Goal: Transaction & Acquisition: Purchase product/service

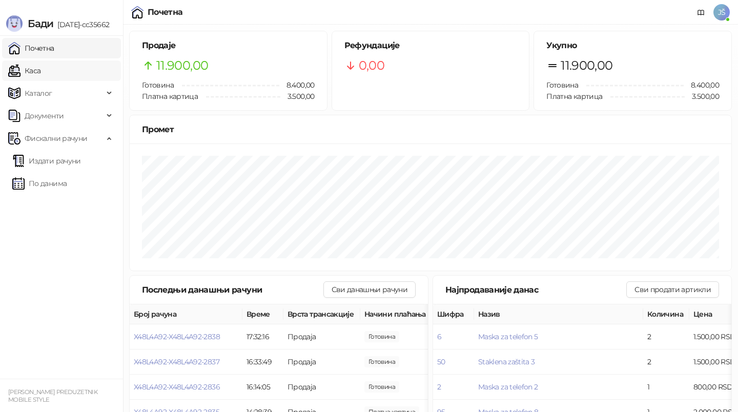
click at [40, 65] on link "Каса" at bounding box center [24, 70] width 32 height 20
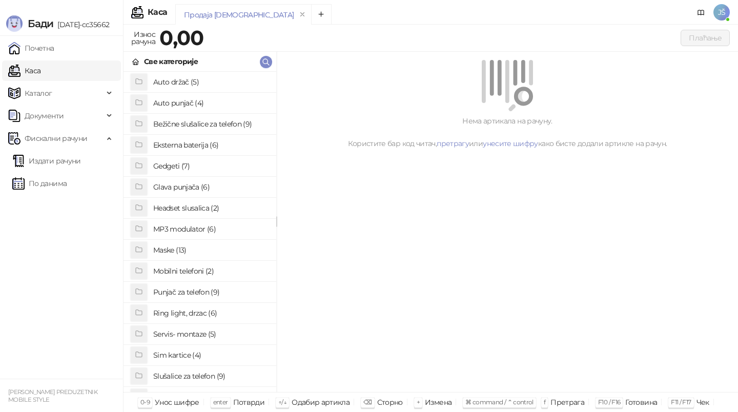
click at [187, 298] on h4 "Punjač za telefon (9)" at bounding box center [210, 292] width 115 height 16
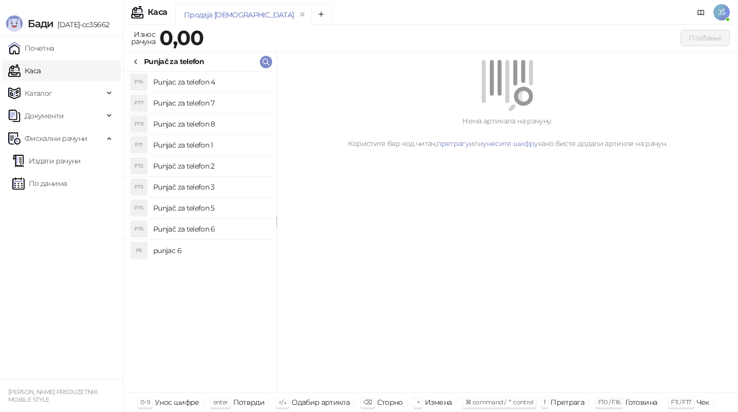
click at [209, 144] on h4 "Punjač za telefon 1" at bounding box center [210, 145] width 115 height 16
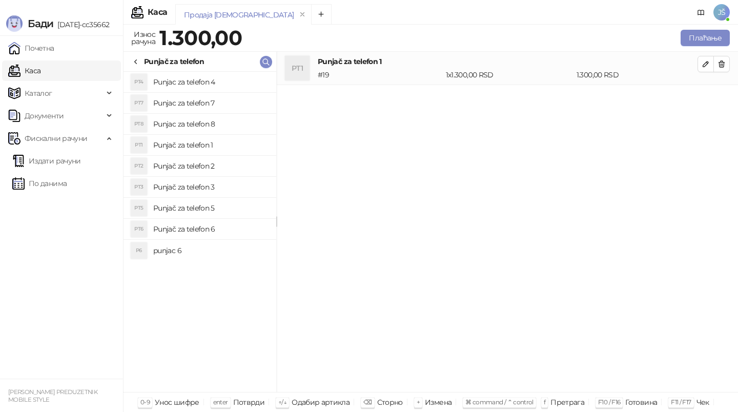
click at [138, 63] on icon at bounding box center [136, 62] width 8 height 8
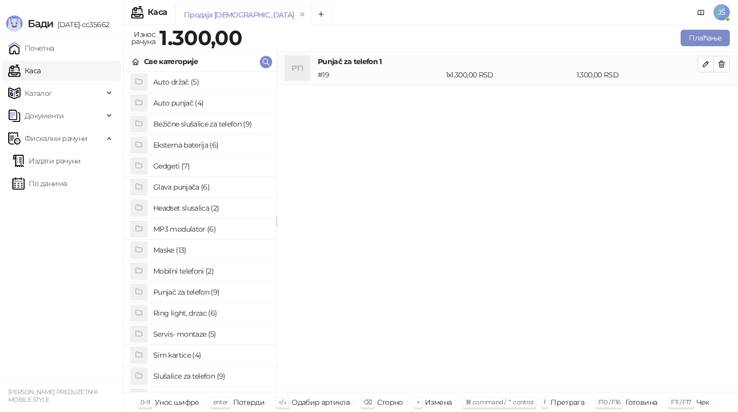
click at [203, 292] on h4 "Punjač za telefon (9)" at bounding box center [210, 292] width 115 height 16
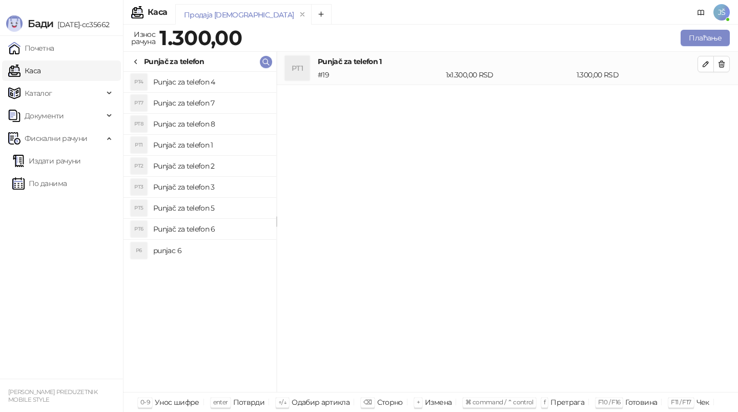
click at [147, 60] on div "Punjač za telefon" at bounding box center [174, 61] width 60 height 11
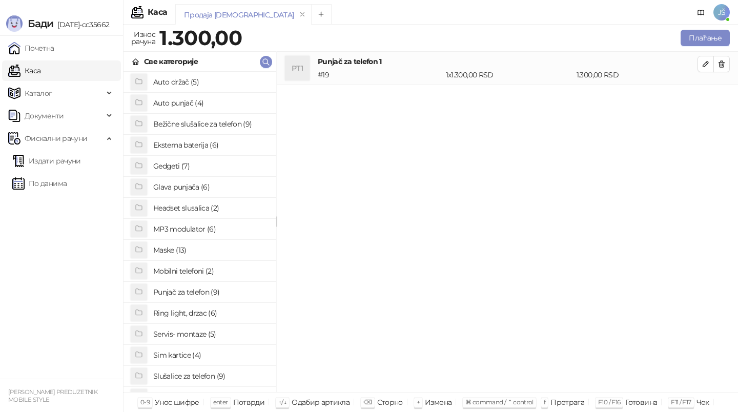
click at [196, 106] on h4 "Auto punjač (4)" at bounding box center [210, 103] width 115 height 16
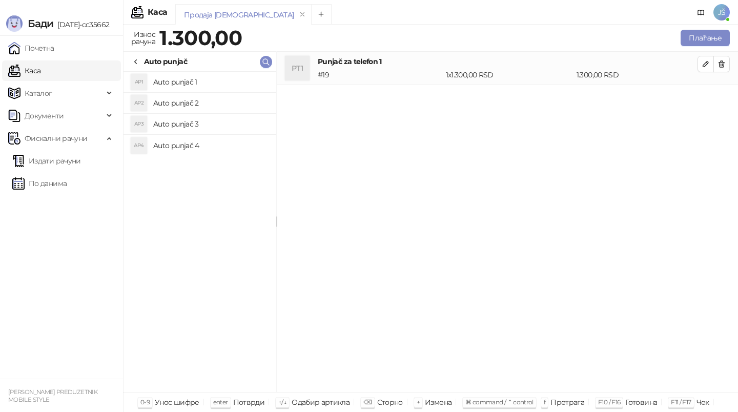
click at [179, 86] on h4 "Auto punjač 1" at bounding box center [210, 82] width 115 height 16
click at [194, 108] on h4 "Auto punjač 2" at bounding box center [210, 103] width 115 height 16
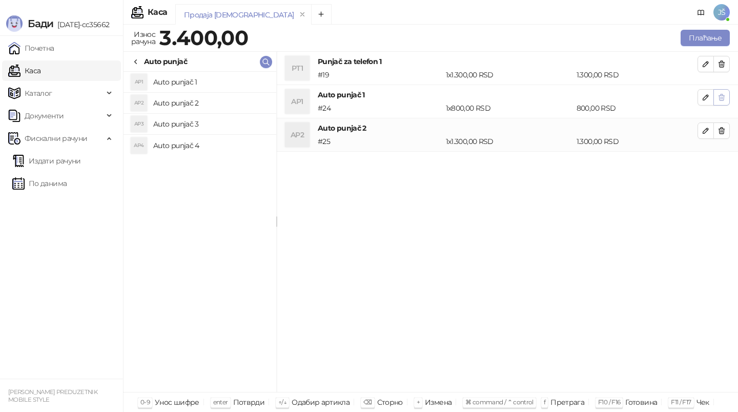
click at [720, 96] on icon "button" at bounding box center [721, 97] width 8 height 8
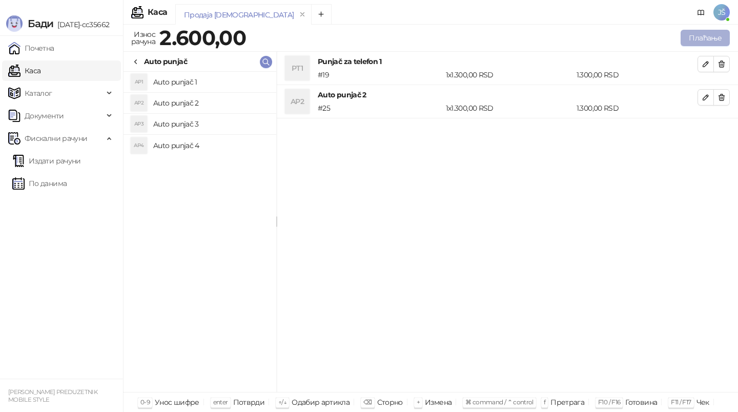
click at [701, 42] on button "Плаћање" at bounding box center [705, 38] width 49 height 16
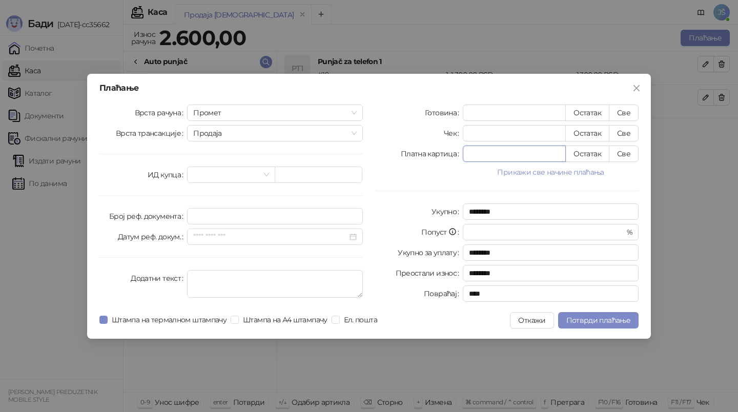
click at [542, 149] on input "*" at bounding box center [514, 153] width 102 height 15
click at [626, 153] on button "Све" at bounding box center [624, 154] width 30 height 16
type input "****"
click at [729, 195] on div "Плаћање Врста рачуна Промет Врста трансакције Продаја ИД купца Број реф. докуме…" at bounding box center [369, 206] width 738 height 412
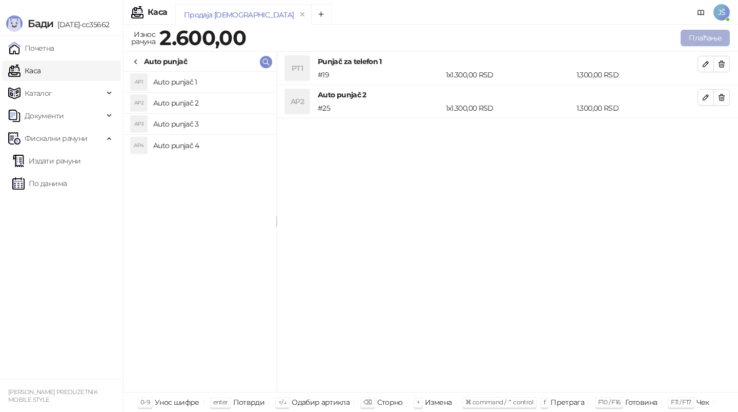
click at [712, 33] on button "Плаћање" at bounding box center [705, 38] width 49 height 16
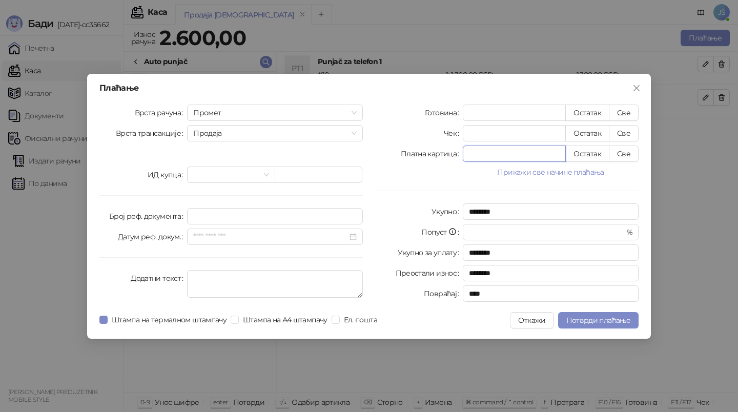
click at [556, 153] on input "*" at bounding box center [514, 153] width 102 height 15
click at [624, 151] on button "Све" at bounding box center [624, 154] width 30 height 16
type input "****"
click at [595, 324] on button "Потврди плаћање" at bounding box center [598, 320] width 80 height 16
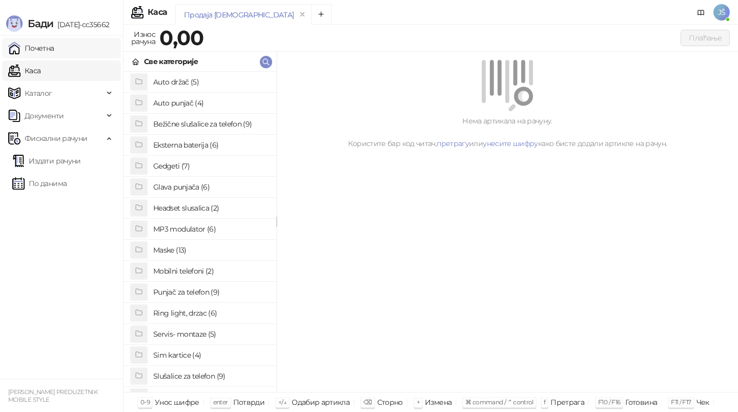
click at [54, 47] on link "Почетна" at bounding box center [31, 48] width 46 height 20
